Goal: Information Seeking & Learning: Compare options

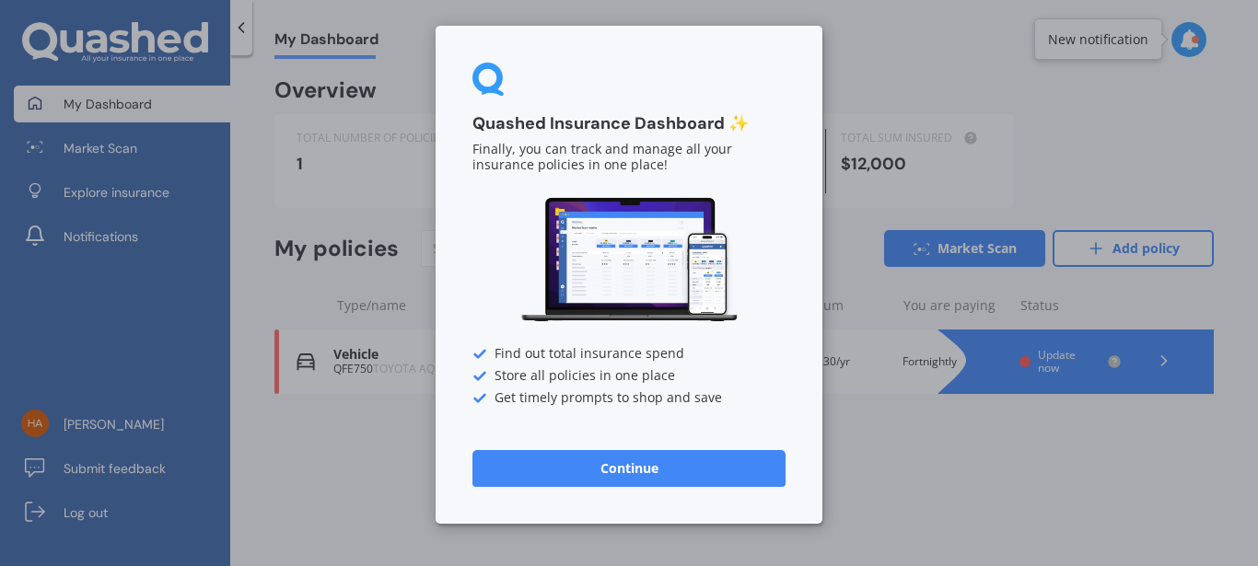
click at [631, 465] on button "Continue" at bounding box center [628, 468] width 313 height 37
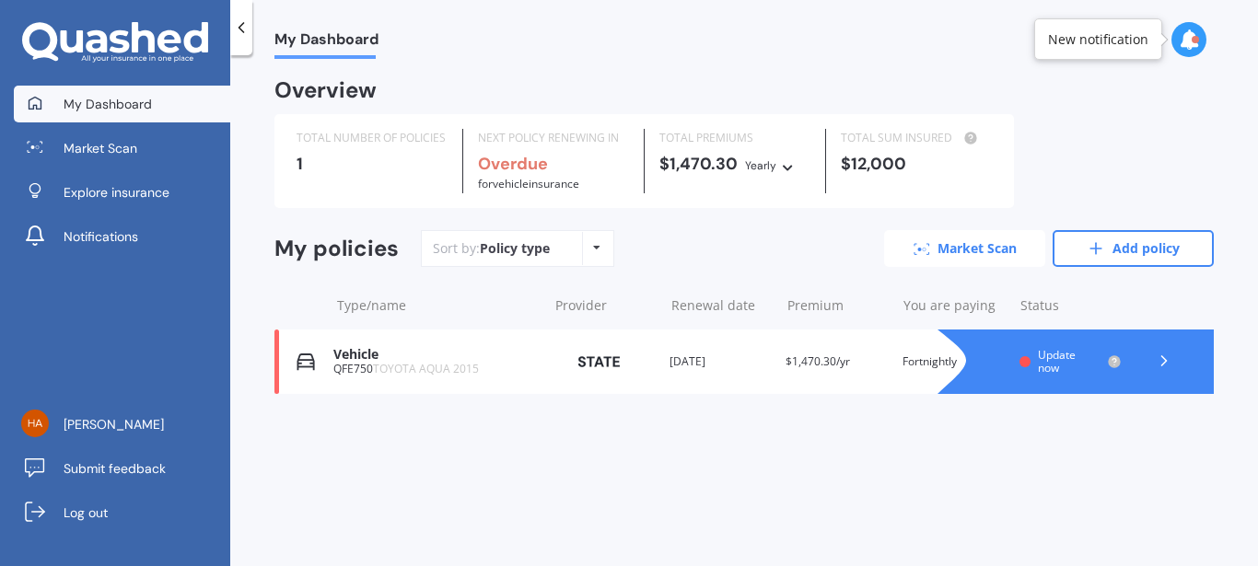
click at [941, 256] on link "Market Scan" at bounding box center [964, 248] width 161 height 37
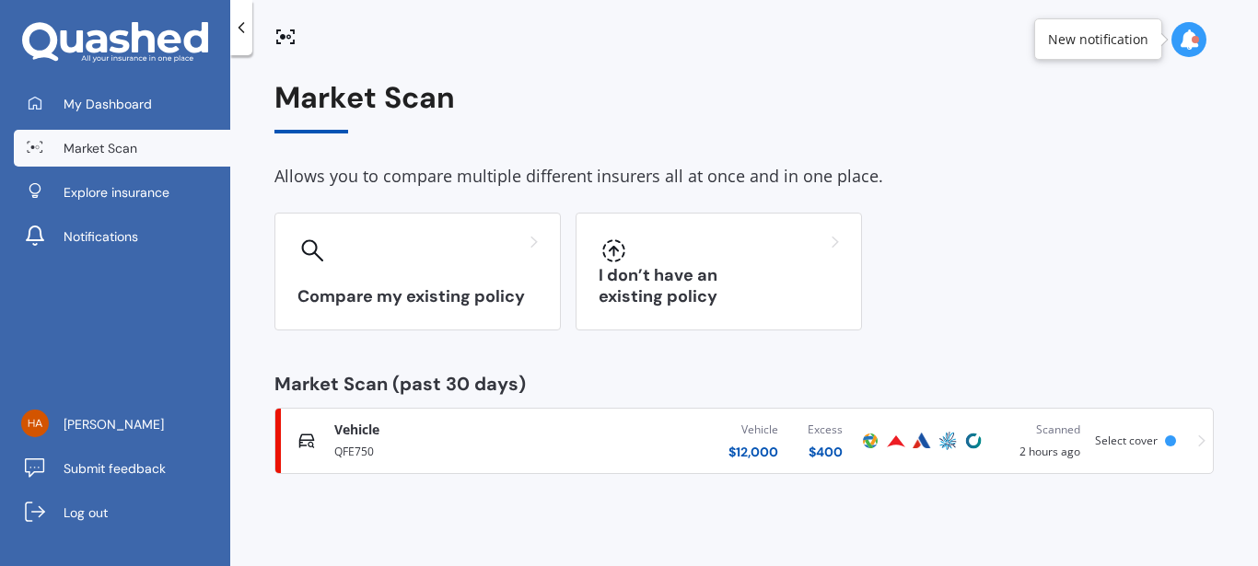
click at [1140, 318] on div "Compare my existing policy I don’t have an existing policy" at bounding box center [743, 272] width 939 height 118
click at [1202, 440] on icon at bounding box center [1201, 441] width 7 height 13
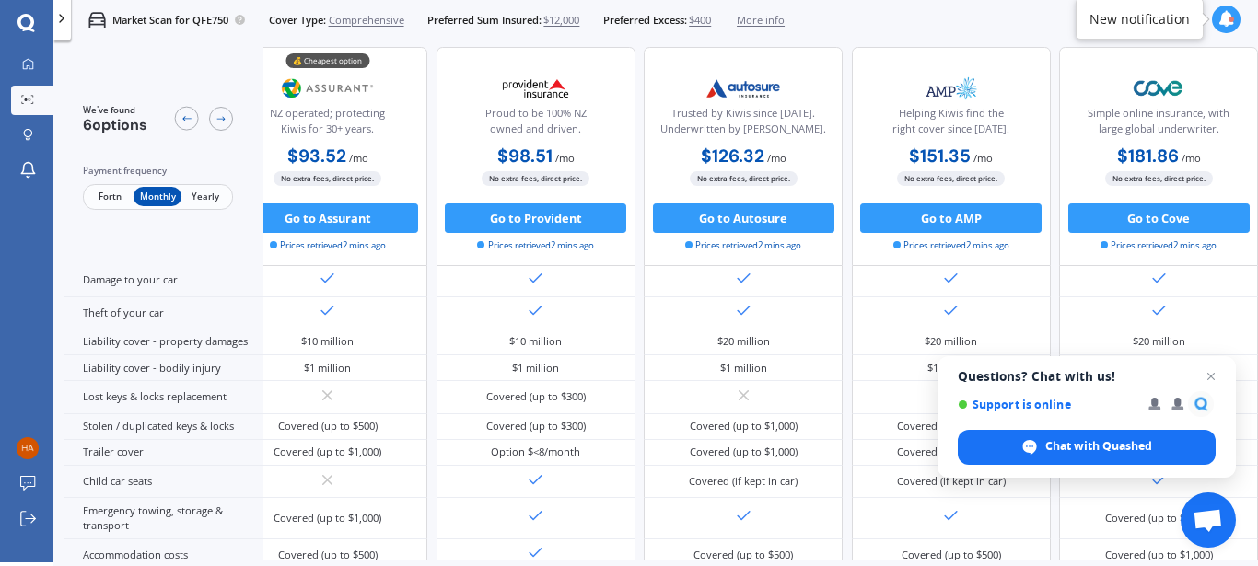
scroll to position [125, 318]
click at [1208, 377] on span "Open chat" at bounding box center [1211, 377] width 23 height 23
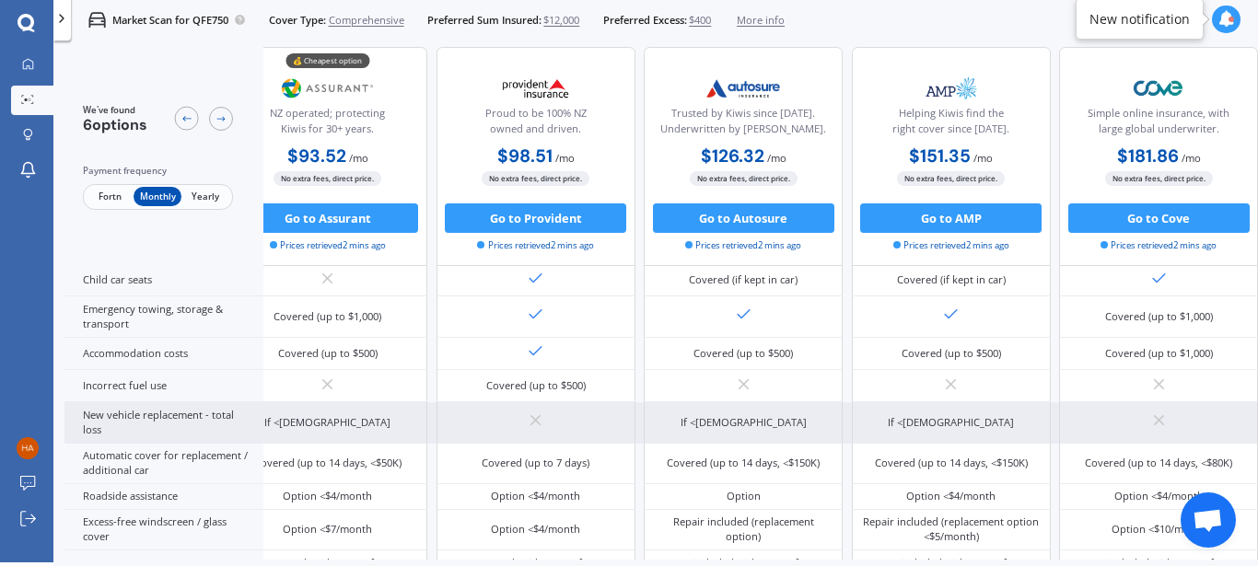
scroll to position [379, 0]
